Goal: Task Accomplishment & Management: Manage account settings

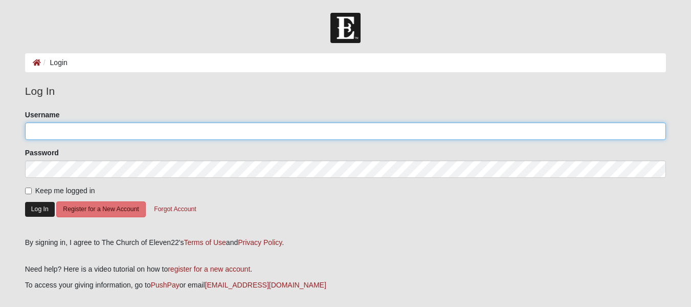
type input "akruseil"
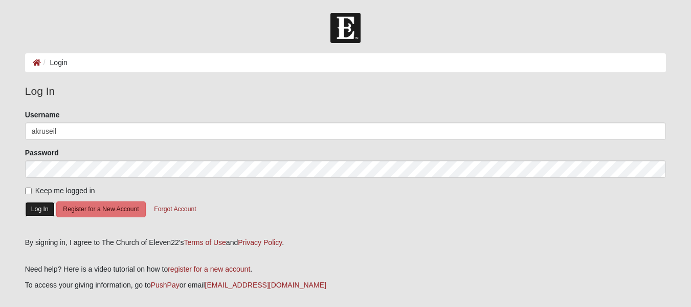
click at [31, 207] on button "Log In" at bounding box center [40, 209] width 30 height 15
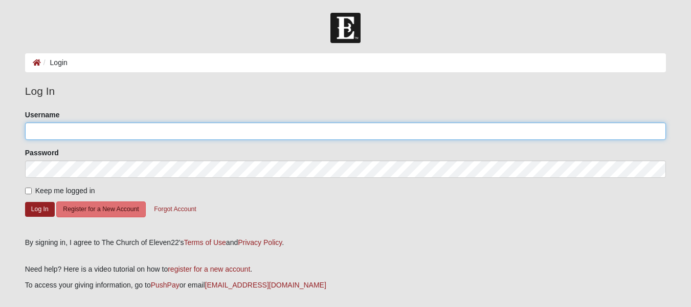
type input "akruseil"
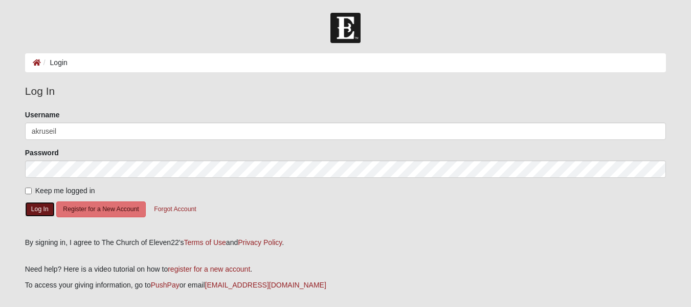
click at [31, 207] on button "Log In" at bounding box center [40, 209] width 30 height 15
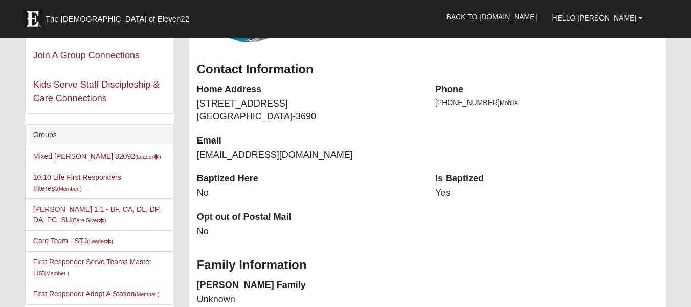
scroll to position [176, 0]
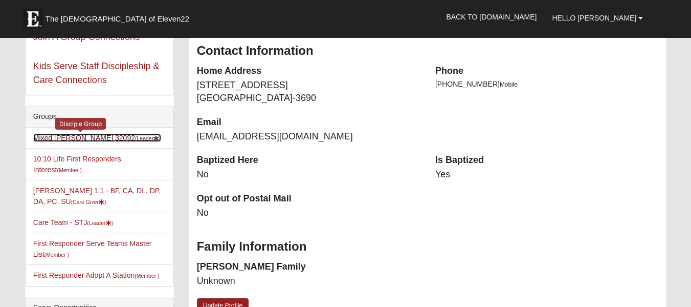
click at [56, 140] on link "Mixed Kruse 32092 (Leader )" at bounding box center [97, 138] width 128 height 8
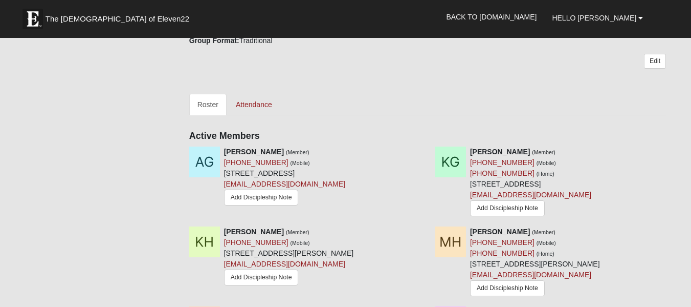
scroll to position [426, 0]
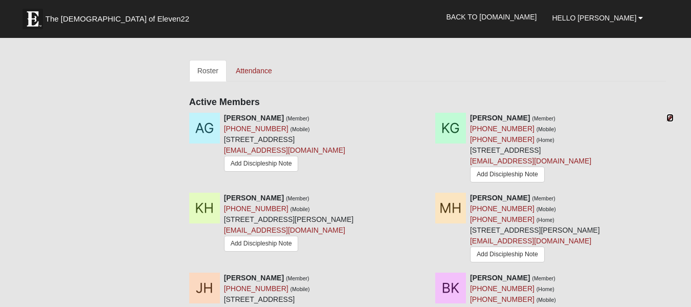
click at [670, 115] on icon at bounding box center [670, 117] width 7 height 7
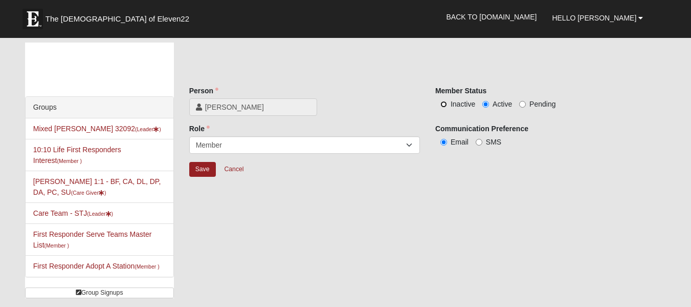
click at [444, 103] on input "Inactive" at bounding box center [444, 104] width 7 height 7
radio input "true"
click at [202, 167] on input "Save" at bounding box center [202, 169] width 27 height 15
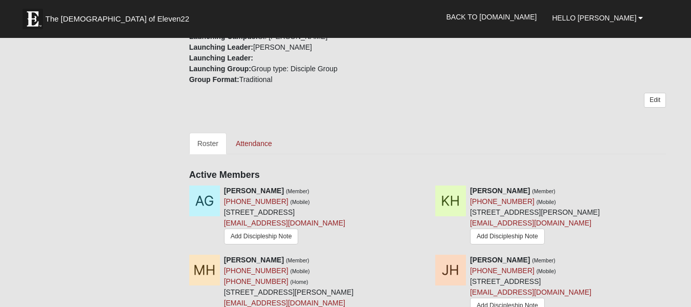
scroll to position [358, 0]
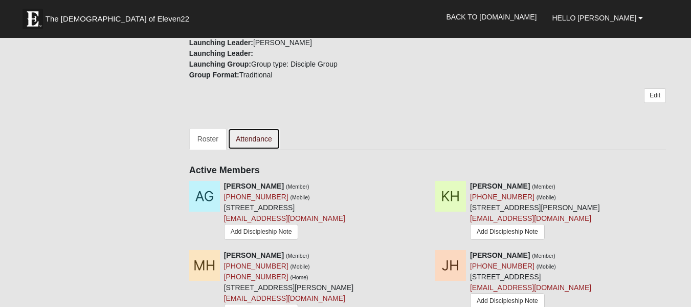
click at [262, 135] on link "Attendance" at bounding box center [254, 138] width 53 height 21
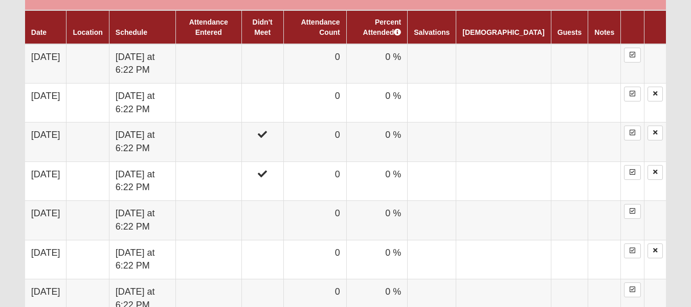
scroll to position [644, 0]
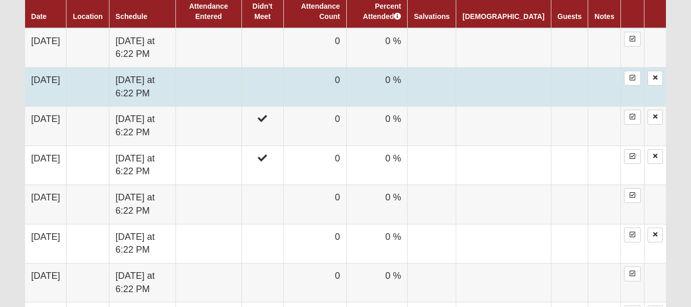
click at [164, 75] on td "Tuesday at 6:22 PM" at bounding box center [142, 86] width 67 height 39
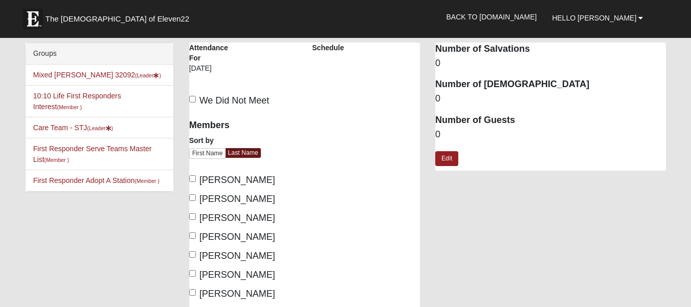
click at [192, 95] on label "We Did Not Meet" at bounding box center [229, 101] width 80 height 14
click at [192, 96] on input "We Did Not Meet" at bounding box center [192, 99] width 7 height 7
checkbox input "true"
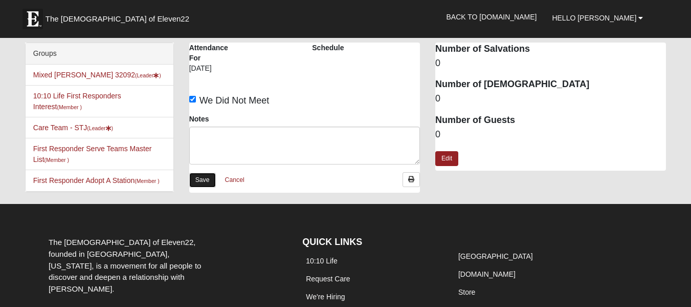
click at [205, 176] on link "Save" at bounding box center [202, 179] width 27 height 15
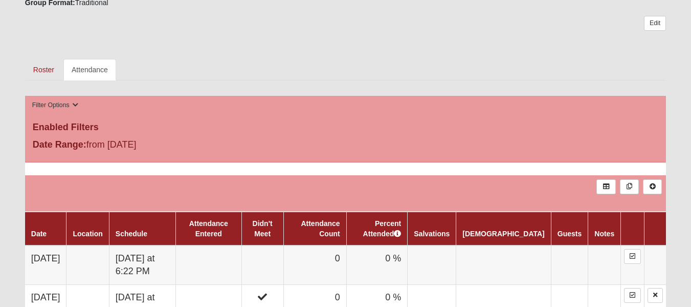
scroll to position [466, 0]
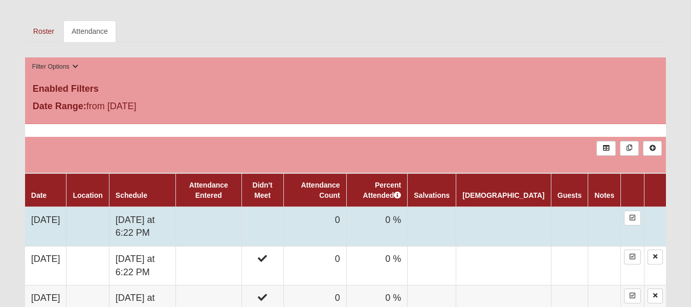
click at [230, 212] on td at bounding box center [209, 226] width 66 height 39
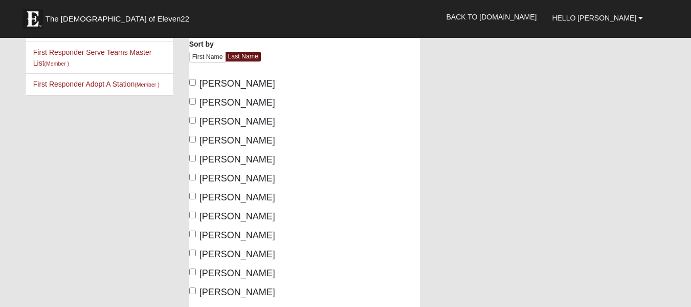
scroll to position [97, 0]
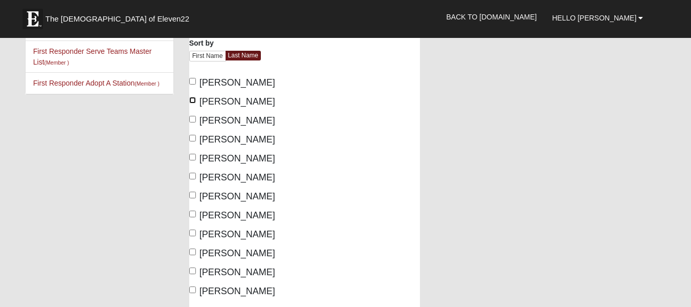
click at [193, 101] on input "Hamilton, Kristi" at bounding box center [192, 100] width 7 height 7
checkbox input "true"
click at [192, 116] on input "Hamilton, Matthew" at bounding box center [192, 119] width 7 height 7
checkbox input "true"
click at [192, 136] on input "Harper, Jeanne" at bounding box center [192, 138] width 7 height 7
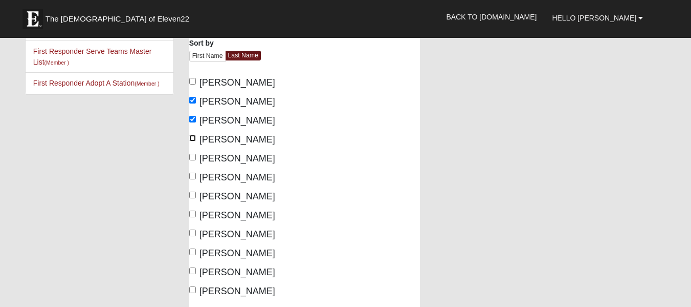
checkbox input "true"
click at [192, 193] on input "Kruse, Angie" at bounding box center [192, 194] width 7 height 7
checkbox input "true"
click at [192, 211] on input "Kruse, Peter" at bounding box center [192, 213] width 7 height 7
checkbox input "true"
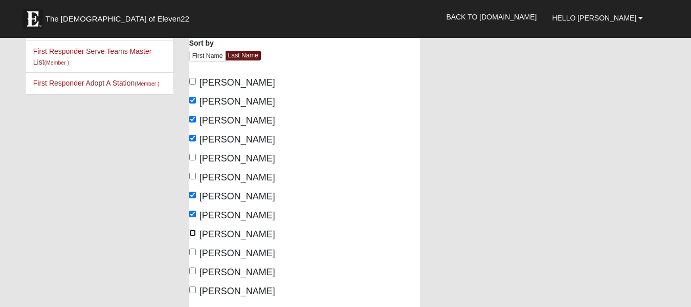
click at [193, 233] on input "Perez, Wally" at bounding box center [192, 232] width 7 height 7
checkbox input "true"
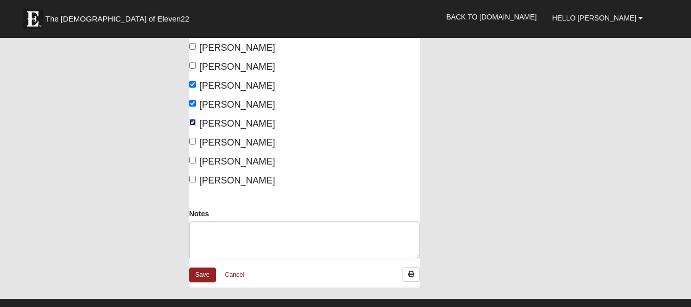
scroll to position [230, 0]
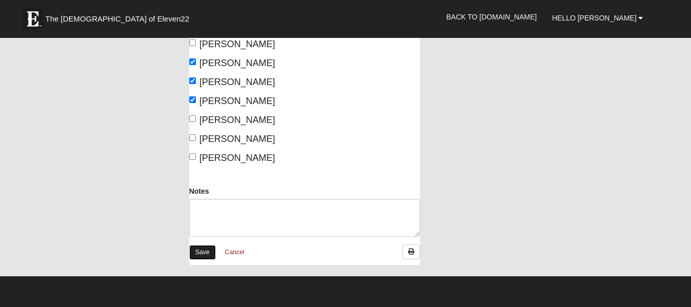
click at [208, 251] on link "Save" at bounding box center [202, 252] width 27 height 15
